Goal: Navigation & Orientation: Understand site structure

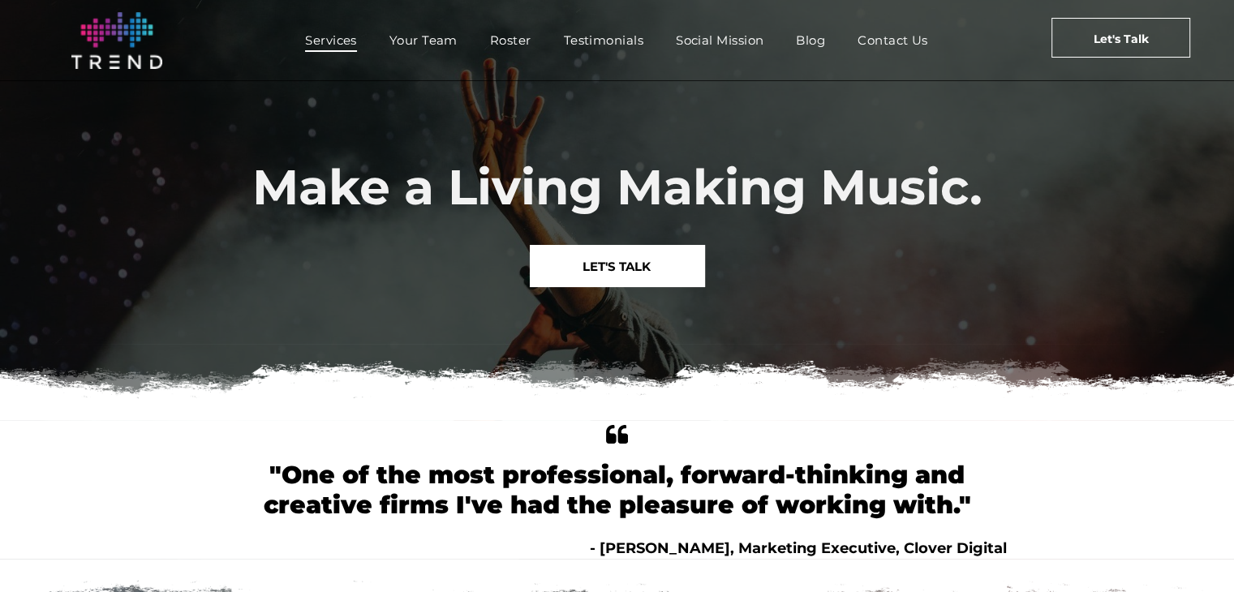
click at [341, 48] on span "Services" at bounding box center [331, 40] width 52 height 24
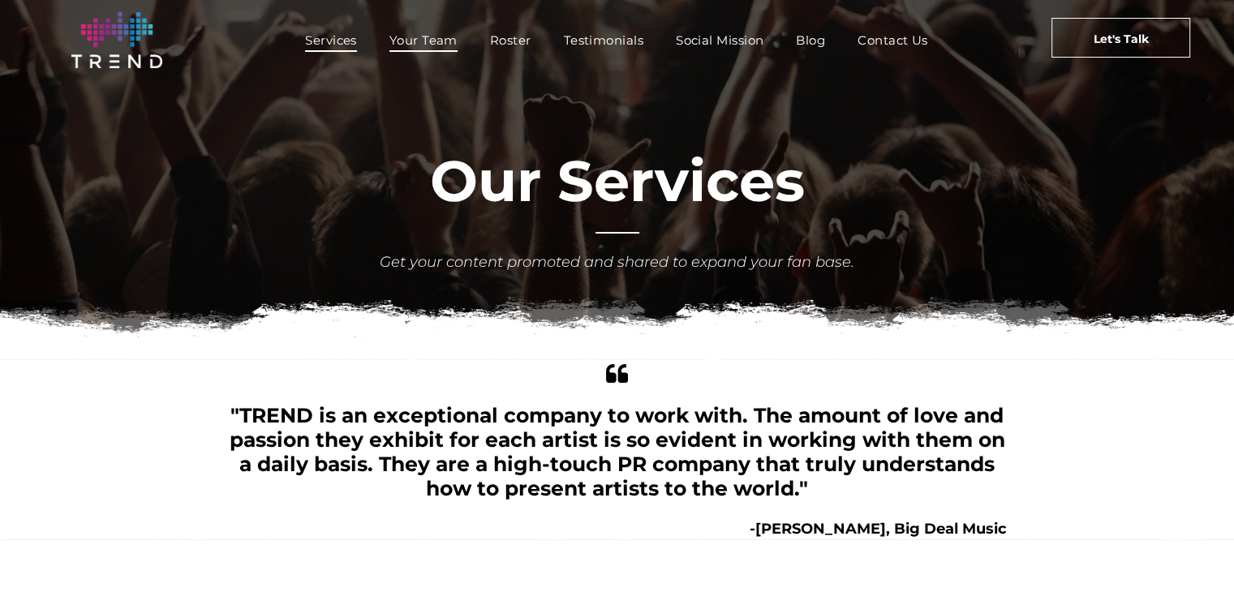
click at [418, 37] on span "Your Team" at bounding box center [423, 40] width 68 height 24
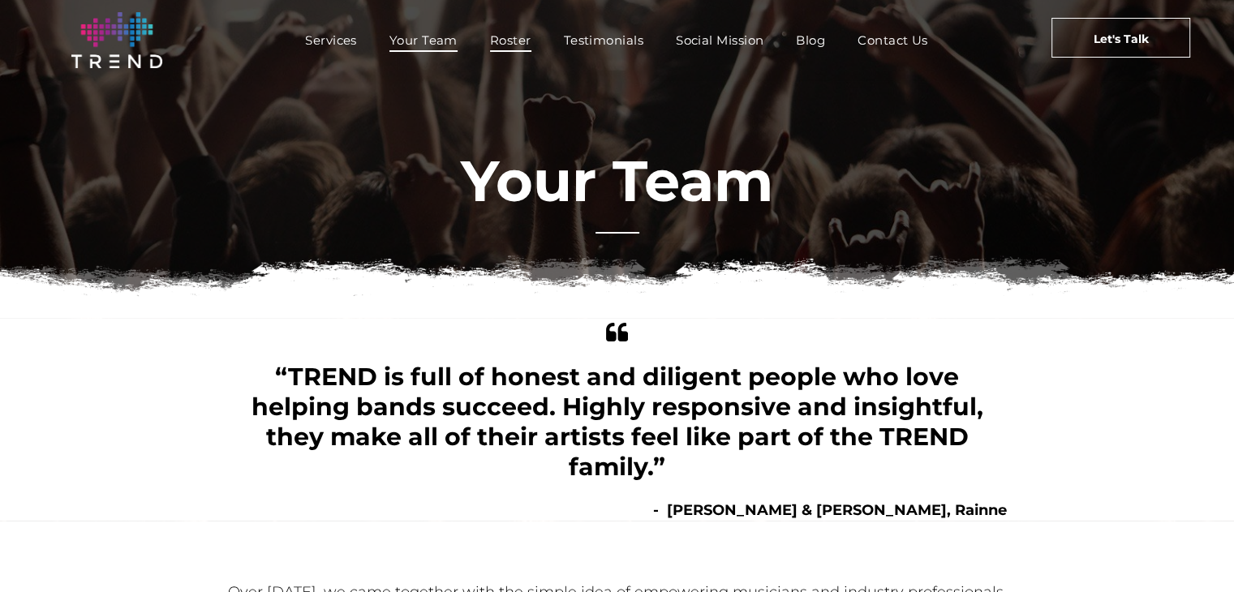
click at [514, 44] on span "Roster" at bounding box center [510, 40] width 41 height 24
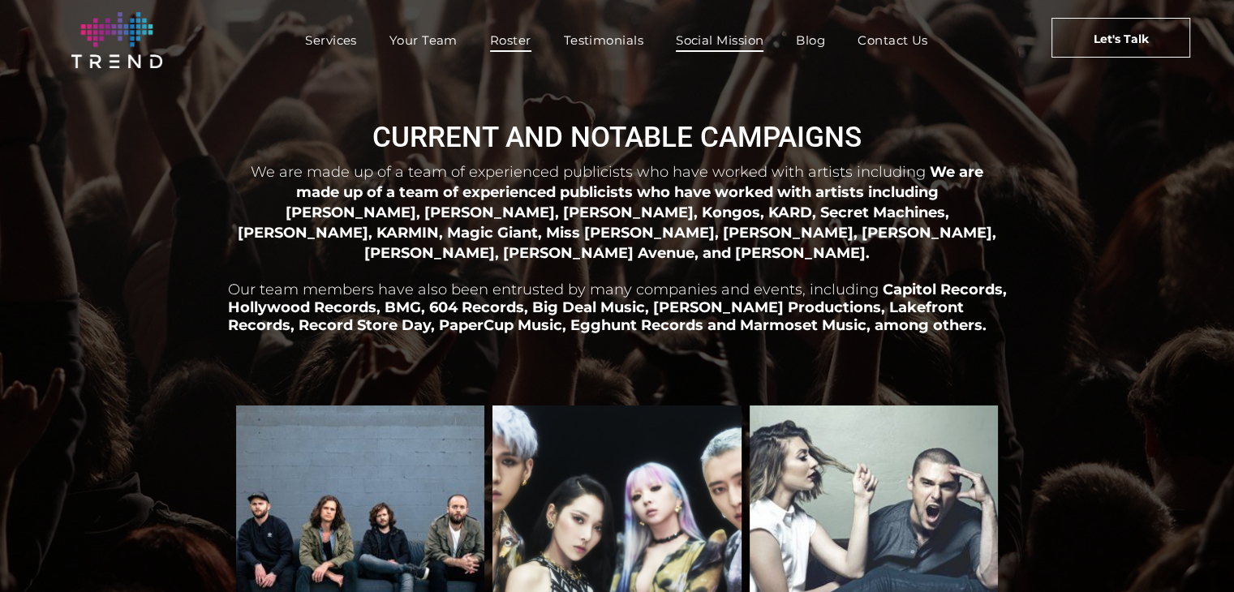
click at [745, 43] on span "Social Mission" at bounding box center [720, 40] width 88 height 24
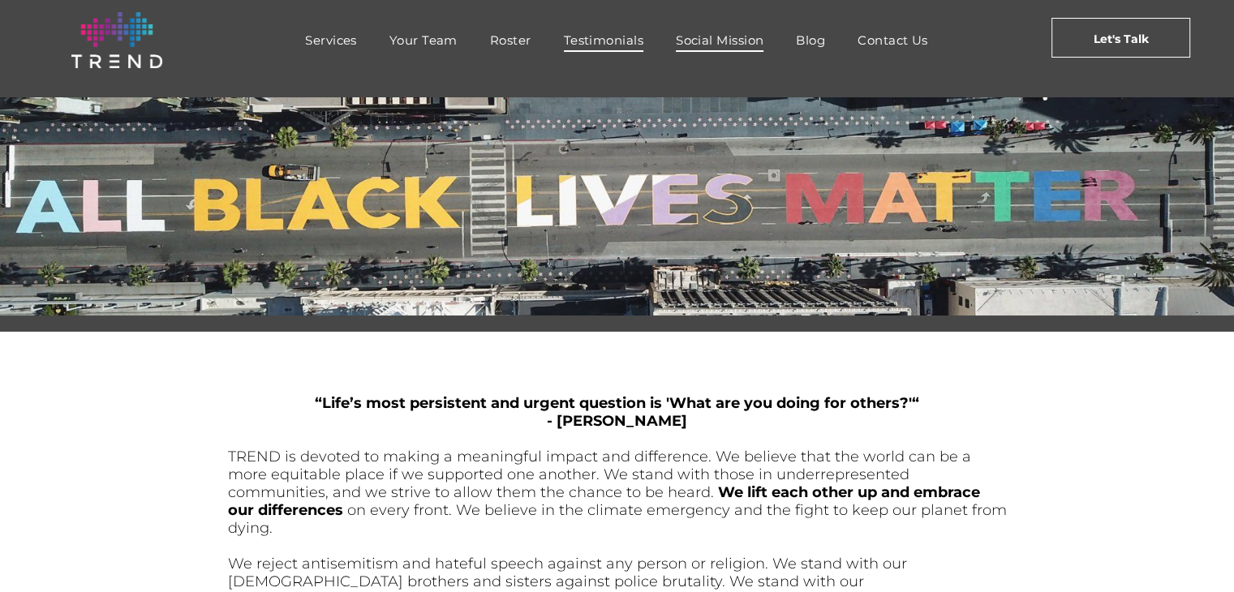
click at [604, 30] on span "Testimonials" at bounding box center [603, 40] width 79 height 24
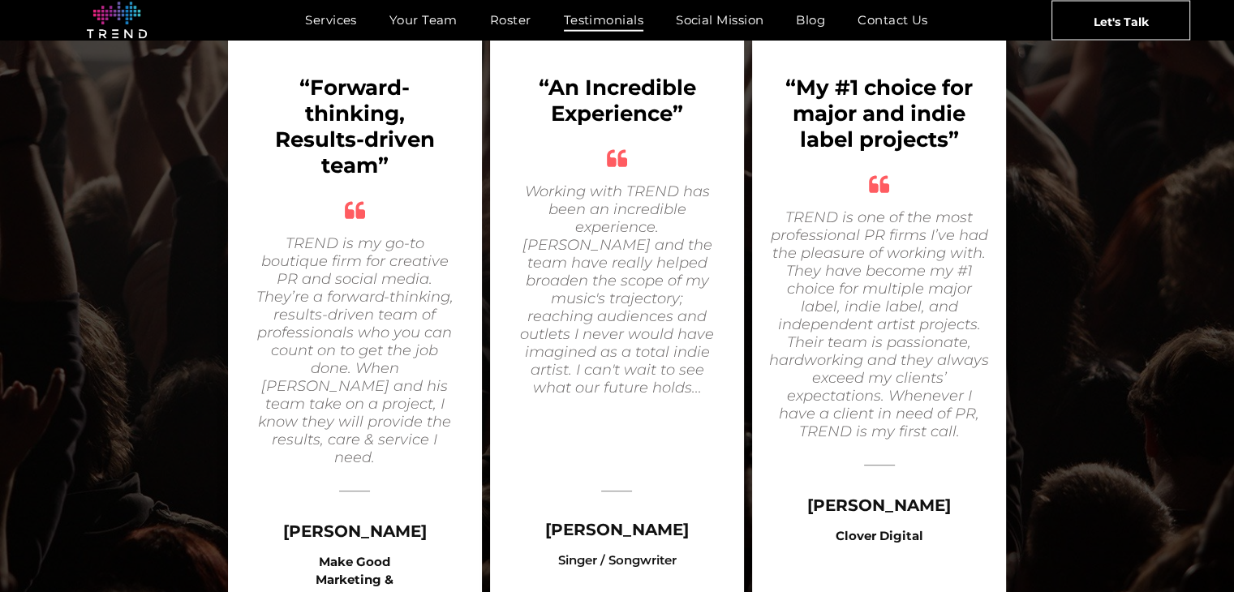
scroll to position [628, 0]
